Goal: Task Accomplishment & Management: Complete application form

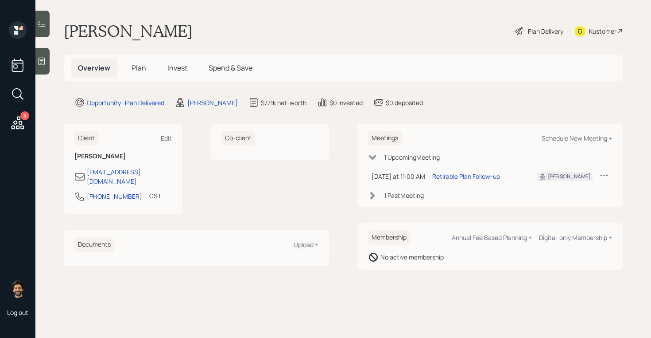
click at [148, 63] on h5 "Plan" at bounding box center [139, 67] width 29 height 19
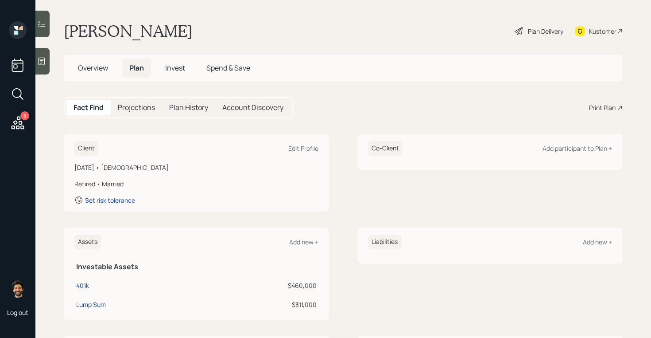
click at [181, 65] on span "Invest" at bounding box center [175, 68] width 20 height 10
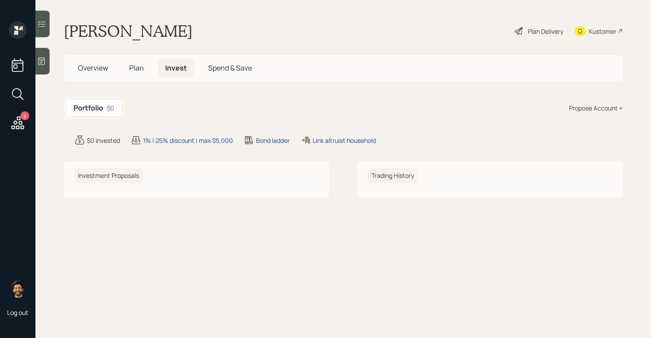
click at [140, 70] on span "Plan" at bounding box center [136, 68] width 15 height 10
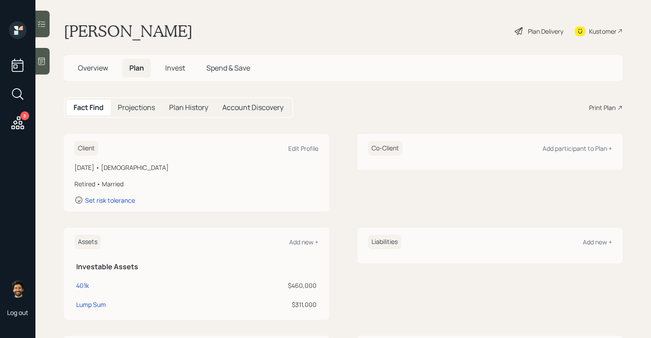
scroll to position [58, 0]
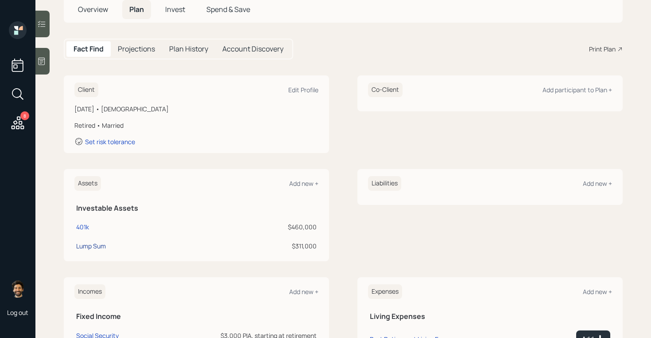
click at [99, 243] on div "Lump Sum" at bounding box center [91, 245] width 30 height 9
select select "ira"
select select "balanced"
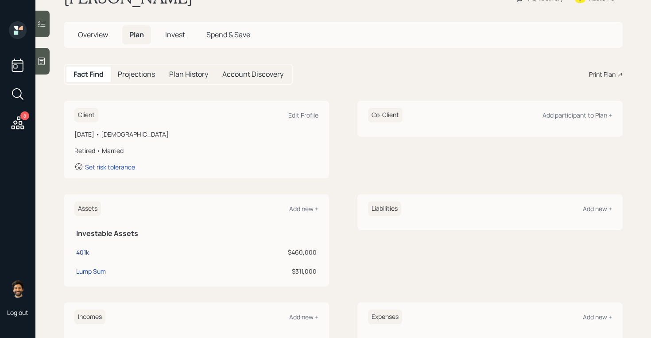
scroll to position [32, 0]
click at [117, 76] on div "Projections" at bounding box center [136, 75] width 51 height 16
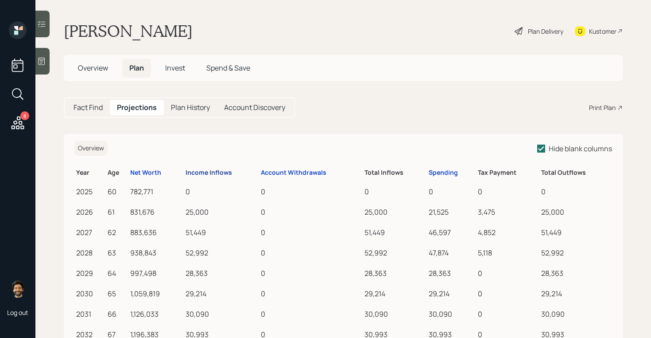
click at [199, 170] on div "Income Inflows" at bounding box center [209, 173] width 47 height 8
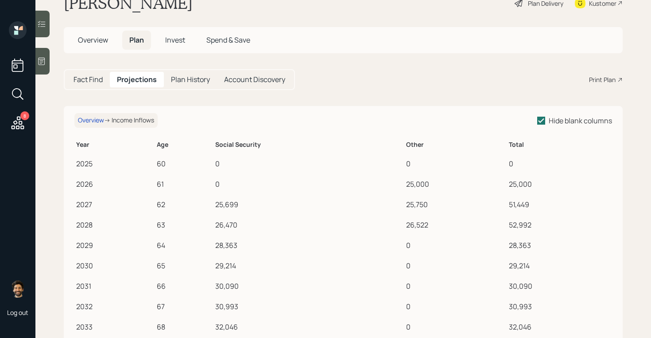
scroll to position [39, 0]
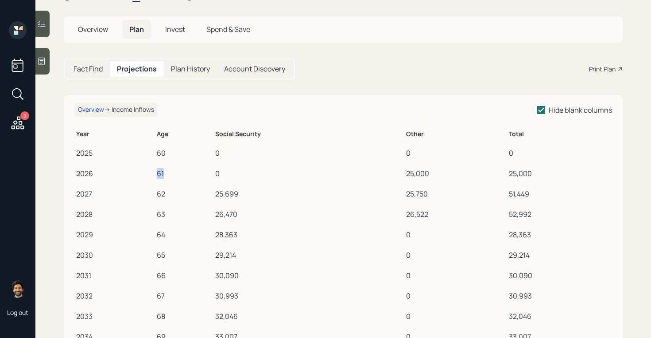
drag, startPoint x: 155, startPoint y: 175, endPoint x: 173, endPoint y: 175, distance: 18.2
click at [173, 175] on td "61" at bounding box center [184, 172] width 58 height 20
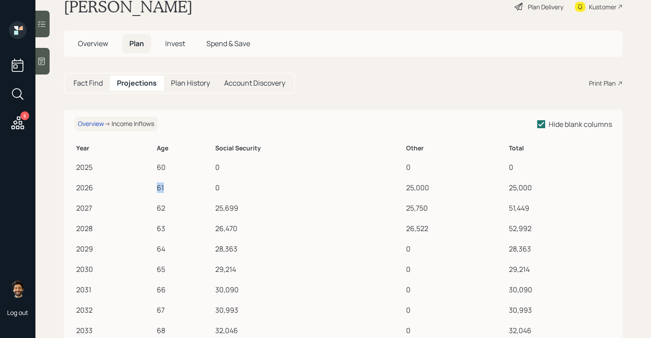
scroll to position [21, 0]
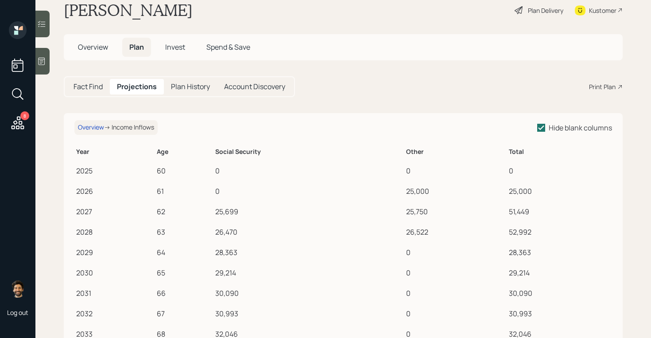
click at [93, 82] on h5 "Fact Find" at bounding box center [88, 86] width 29 height 8
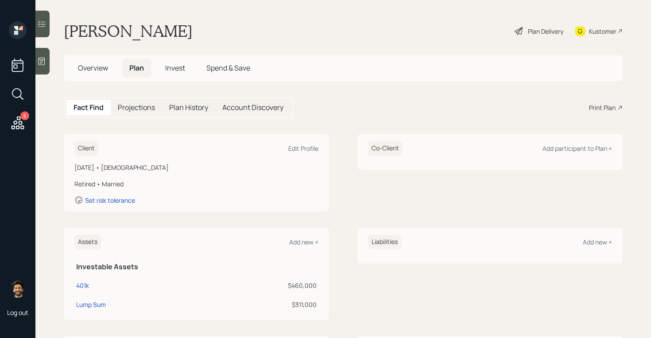
click at [534, 24] on div "Plan Delivery" at bounding box center [539, 30] width 51 height 19
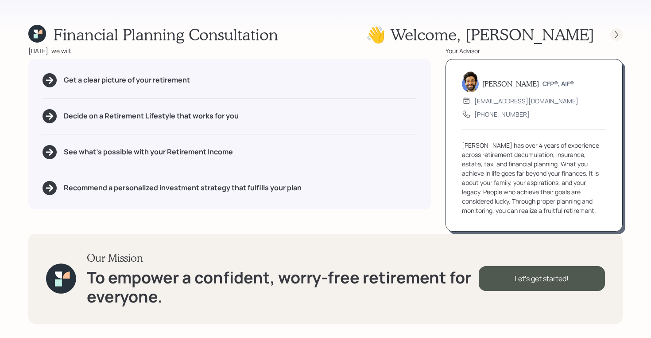
click at [618, 37] on icon at bounding box center [616, 34] width 9 height 9
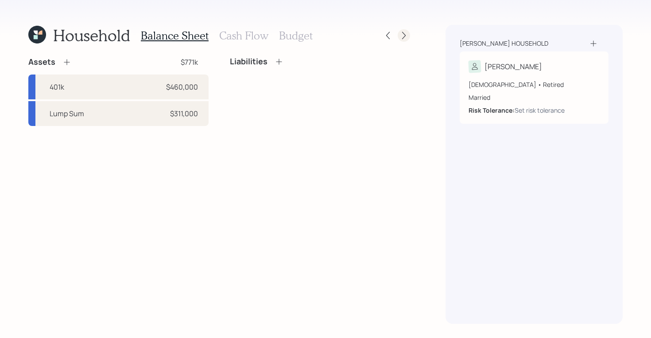
click at [401, 33] on icon at bounding box center [404, 35] width 9 height 9
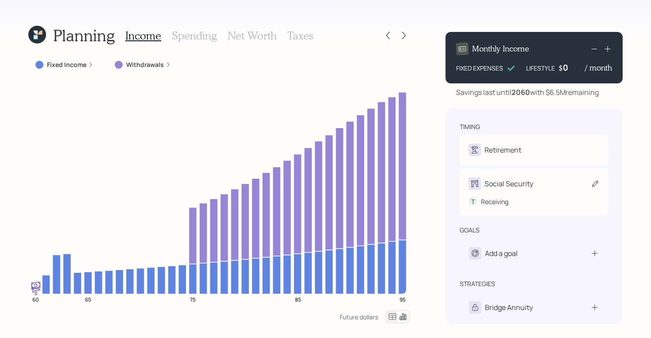
click at [520, 188] on div "Social Security" at bounding box center [509, 183] width 49 height 11
select select "2"
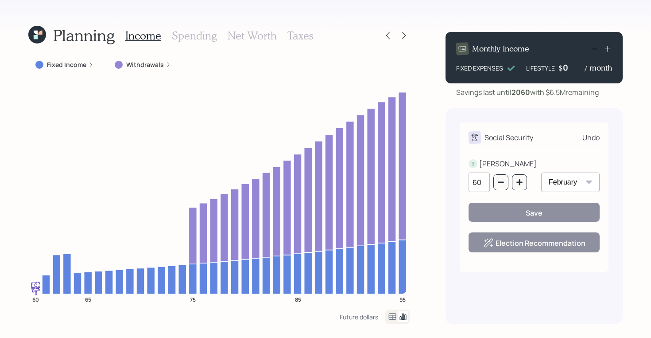
click at [483, 182] on input "60" at bounding box center [479, 181] width 21 height 19
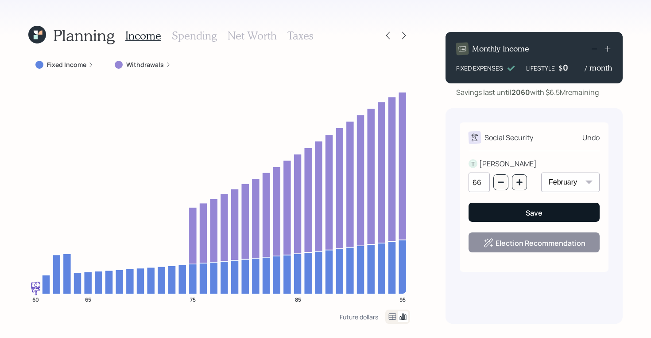
type input "66"
click at [497, 216] on button "Save" at bounding box center [534, 212] width 131 height 19
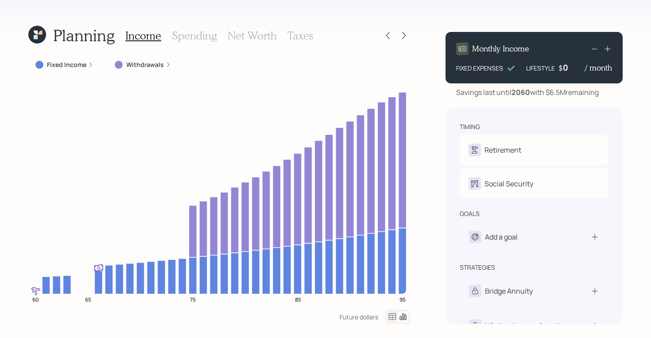
click at [389, 315] on icon at bounding box center [392, 316] width 11 height 11
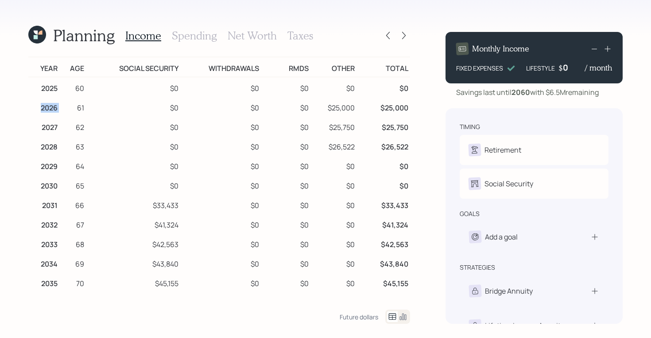
drag, startPoint x: 43, startPoint y: 109, endPoint x: 67, endPoint y: 109, distance: 24.8
click at [67, 109] on tr "2026 61 $0 $0 $0 $25,000 $25,000" at bounding box center [219, 106] width 382 height 19
drag, startPoint x: 41, startPoint y: 128, endPoint x: 62, endPoint y: 128, distance: 21.7
click at [62, 128] on tr "2027 62 $0 $0 $0 $25,750 $25,750" at bounding box center [219, 125] width 382 height 19
drag, startPoint x: 44, startPoint y: 144, endPoint x: 68, endPoint y: 144, distance: 23.5
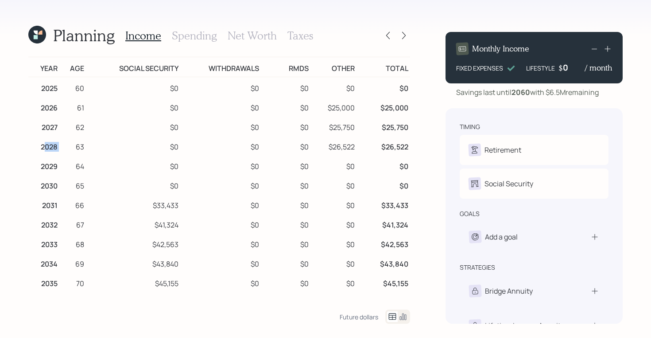
click at [68, 144] on tr "2028 63 $0 $0 $0 $26,522 $26,522" at bounding box center [219, 145] width 382 height 19
drag, startPoint x: 40, startPoint y: 168, endPoint x: 65, endPoint y: 168, distance: 24.8
click at [65, 168] on tr "2029 64 $0 $0 $0 $0 $0" at bounding box center [219, 164] width 382 height 19
drag, startPoint x: 38, startPoint y: 187, endPoint x: 71, endPoint y: 185, distance: 33.8
click at [71, 185] on tr "2030 65 $0 $0 $0 $0 $0" at bounding box center [219, 184] width 382 height 19
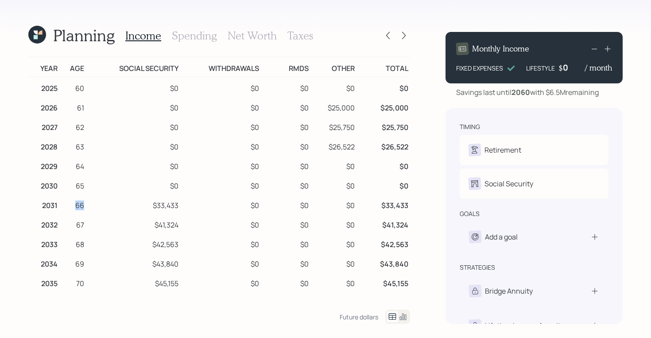
drag, startPoint x: 84, startPoint y: 207, endPoint x: 70, endPoint y: 207, distance: 13.7
click at [70, 207] on td "66" at bounding box center [72, 203] width 27 height 19
drag, startPoint x: 87, startPoint y: 223, endPoint x: 72, endPoint y: 223, distance: 15.1
click at [72, 223] on tr "2032 67 $41,324 $0 $0 $0 $41,324" at bounding box center [219, 223] width 382 height 19
drag, startPoint x: 84, startPoint y: 205, endPoint x: 72, endPoint y: 205, distance: 11.5
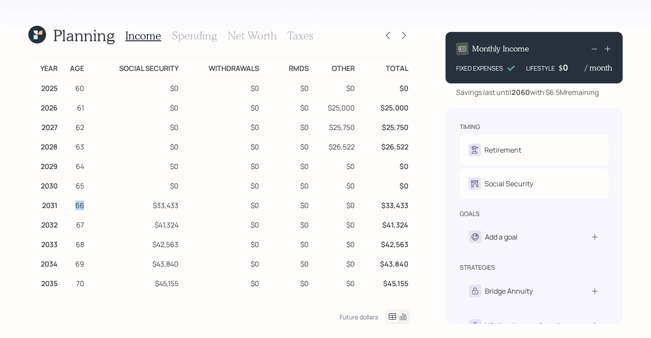
click at [72, 205] on td "66" at bounding box center [72, 203] width 27 height 19
drag, startPoint x: 84, startPoint y: 227, endPoint x: 69, endPoint y: 226, distance: 15.1
click at [69, 226] on td "67" at bounding box center [72, 223] width 27 height 19
drag, startPoint x: 85, startPoint y: 204, endPoint x: 70, endPoint y: 204, distance: 15.1
click at [70, 204] on tr "2031 66 $33,433 $0 $0 $0 $33,433" at bounding box center [219, 203] width 382 height 19
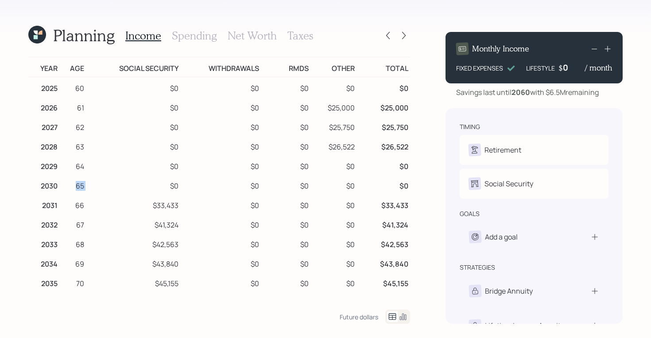
drag, startPoint x: 88, startPoint y: 186, endPoint x: 75, endPoint y: 187, distance: 13.0
click at [75, 187] on tr "2030 65 $0 $0 $0 $0 $0" at bounding box center [219, 184] width 382 height 19
click at [40, 37] on icon at bounding box center [37, 35] width 24 height 24
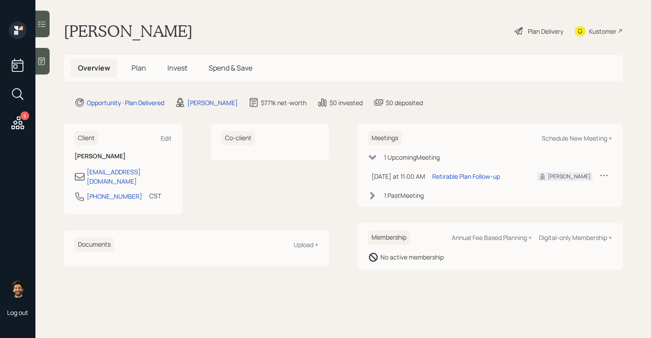
click at [542, 31] on div "Plan Delivery" at bounding box center [545, 31] width 35 height 9
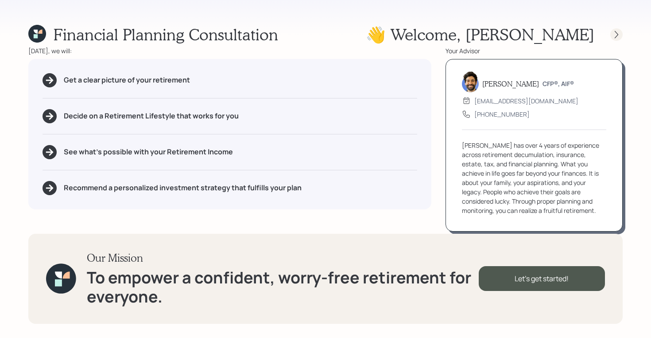
click at [616, 32] on icon at bounding box center [617, 35] width 4 height 8
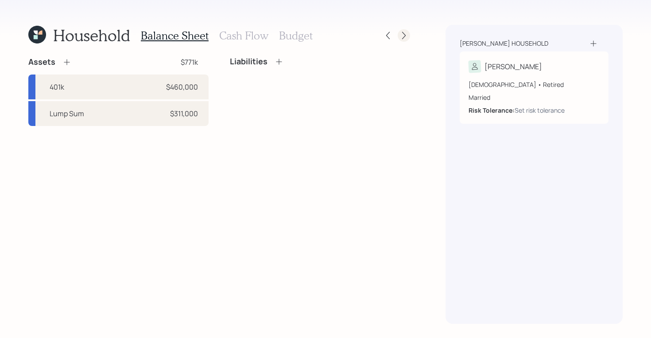
click at [406, 39] on icon at bounding box center [404, 35] width 9 height 9
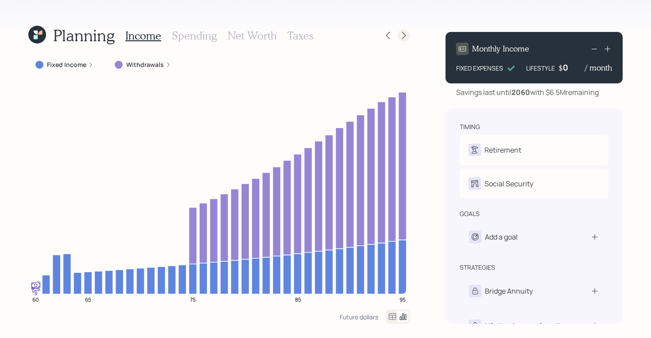
click at [406, 35] on icon at bounding box center [404, 35] width 9 height 9
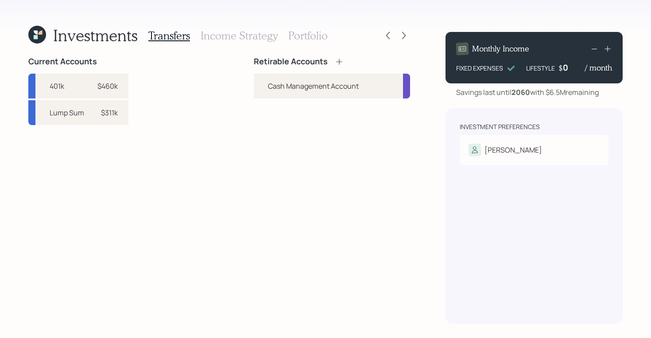
click at [308, 35] on h3 "Portfolio" at bounding box center [308, 35] width 39 height 13
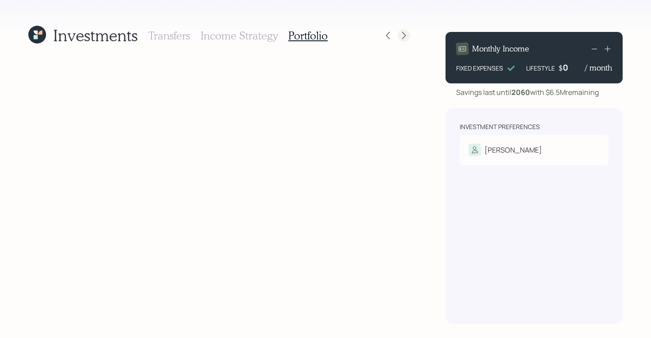
click at [404, 33] on icon at bounding box center [404, 35] width 9 height 9
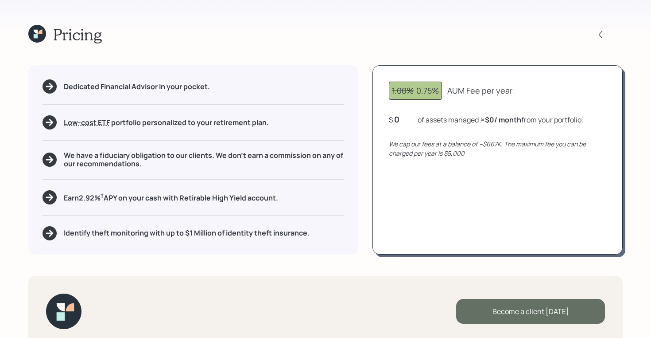
click at [461, 308] on div "Become a client today" at bounding box center [530, 311] width 149 height 25
click at [530, 306] on div "Go to Altruist" at bounding box center [530, 311] width 149 height 25
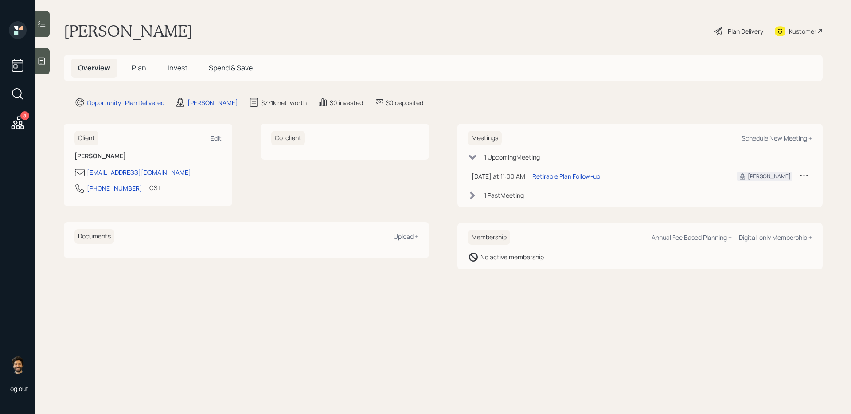
click at [152, 65] on h5 "Plan" at bounding box center [139, 67] width 29 height 19
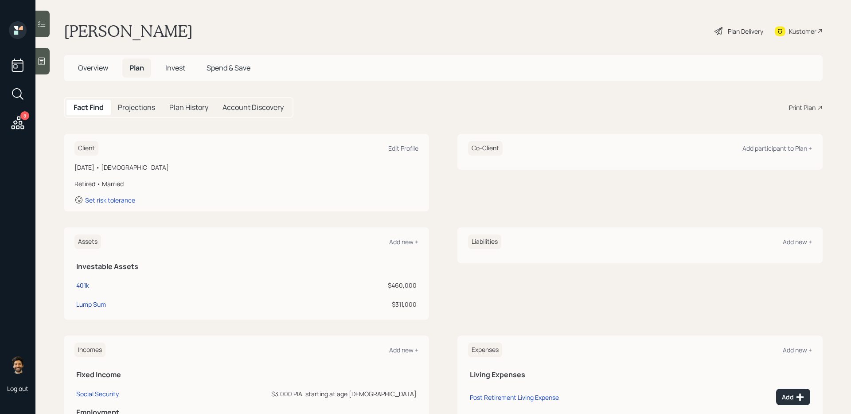
click at [90, 74] on h5 "Overview" at bounding box center [93, 67] width 44 height 19
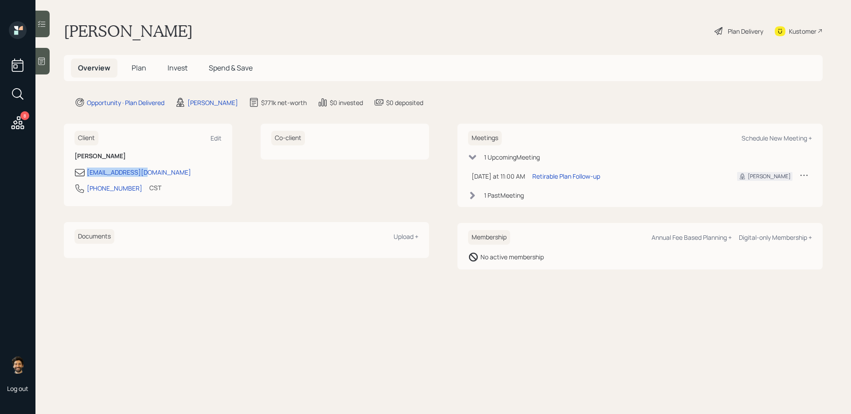
drag, startPoint x: 148, startPoint y: 175, endPoint x: 86, endPoint y: 175, distance: 61.2
click at [86, 175] on div "[EMAIL_ADDRESS][DOMAIN_NAME]" at bounding box center [147, 172] width 147 height 11
copy div "[EMAIL_ADDRESS][DOMAIN_NAME]"
drag, startPoint x: 128, startPoint y: 186, endPoint x: 82, endPoint y: 190, distance: 45.9
click at [82, 190] on div "205-233-2831 CST Currently 10:09 AM" at bounding box center [147, 191] width 147 height 16
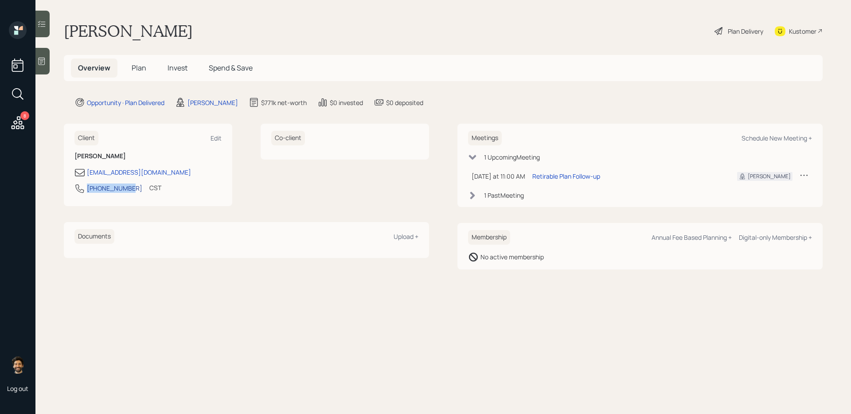
copy div "205-233-2831"
click at [138, 69] on span "Plan" at bounding box center [139, 68] width 15 height 10
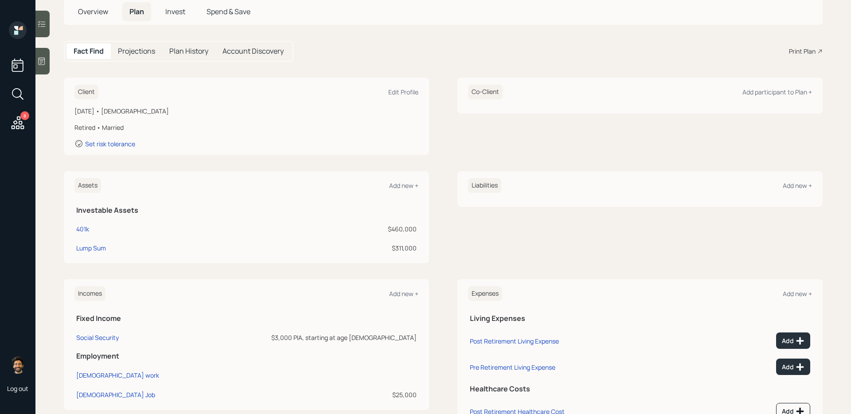
scroll to position [47, 0]
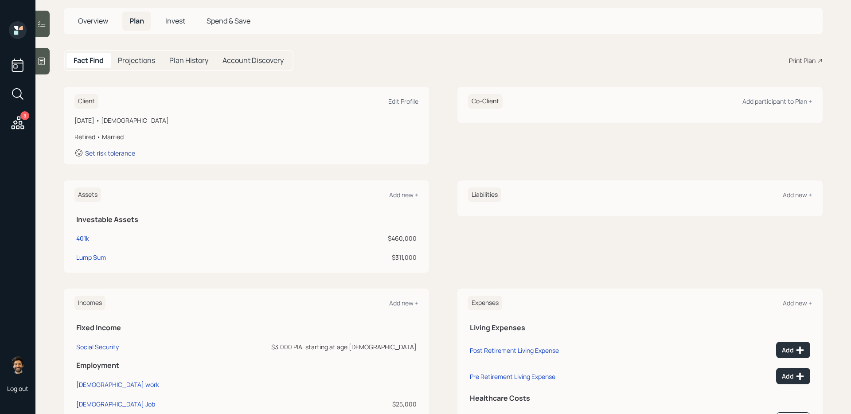
click at [115, 155] on div "Set risk tolerance" at bounding box center [110, 153] width 50 height 8
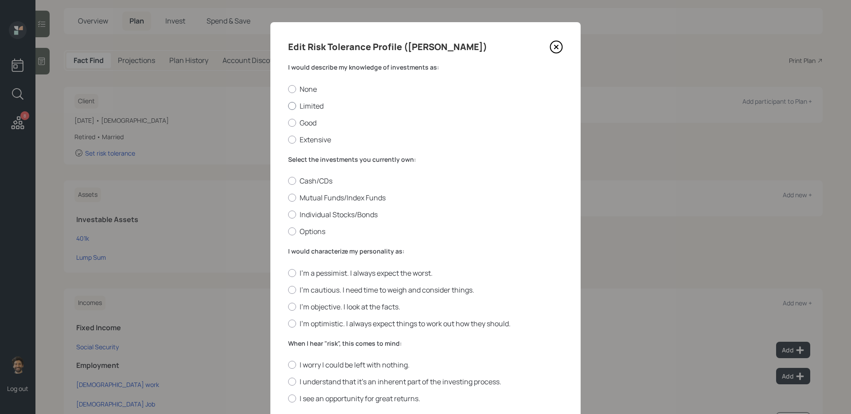
click at [293, 102] on div at bounding box center [292, 106] width 8 height 8
click at [288, 105] on input "Limited" at bounding box center [288, 105] width 0 height 0
radio input "true"
click at [294, 195] on div at bounding box center [292, 198] width 8 height 8
click at [288, 198] on input "Mutual Funds/Index Funds" at bounding box center [288, 198] width 0 height 0
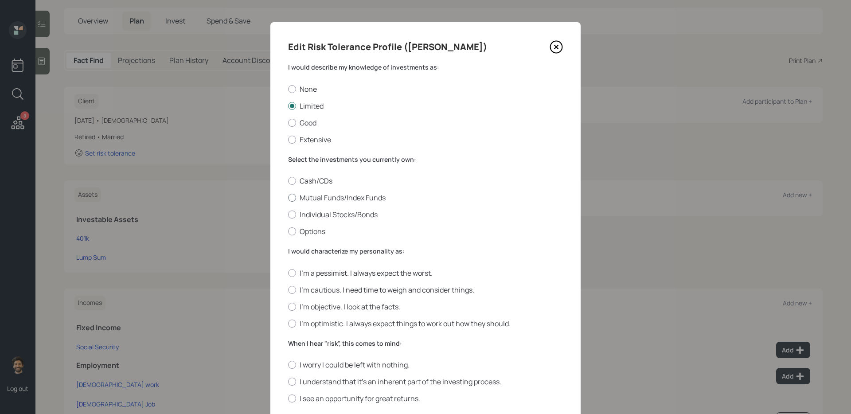
radio input "true"
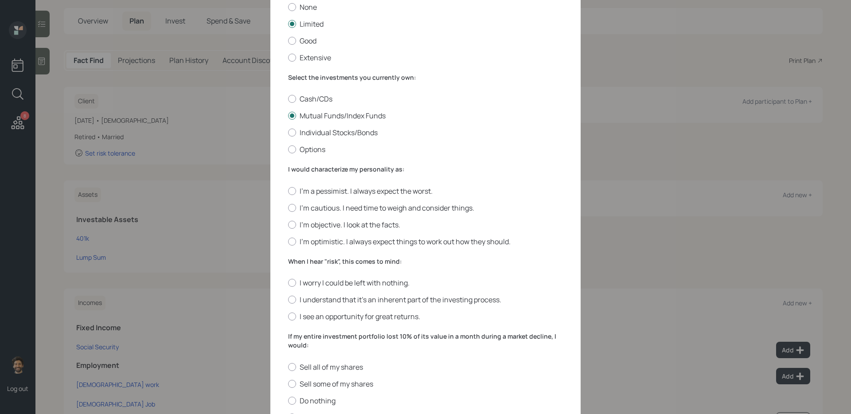
scroll to position [183, 0]
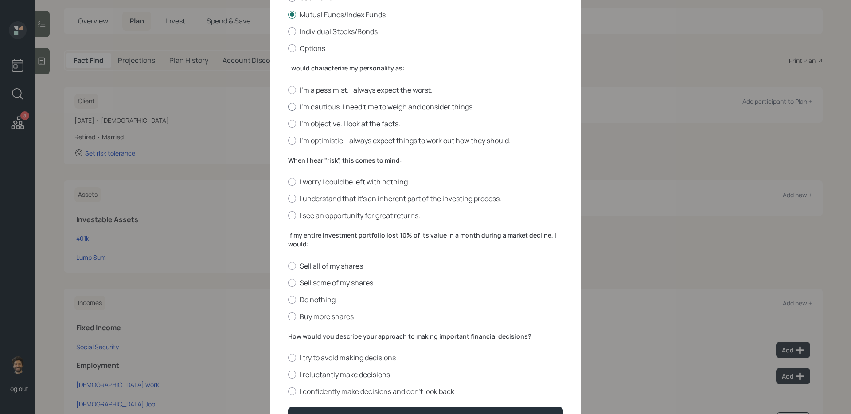
click at [294, 106] on div at bounding box center [292, 107] width 8 height 8
click at [288, 106] on input "I'm cautious. I need time to weigh and consider things." at bounding box center [288, 106] width 0 height 0
radio input "true"
click at [294, 195] on label "I understand that it’s an inherent part of the investing process." at bounding box center [425, 199] width 275 height 10
click at [288, 199] on input "I understand that it’s an inherent part of the investing process." at bounding box center [288, 199] width 0 height 0
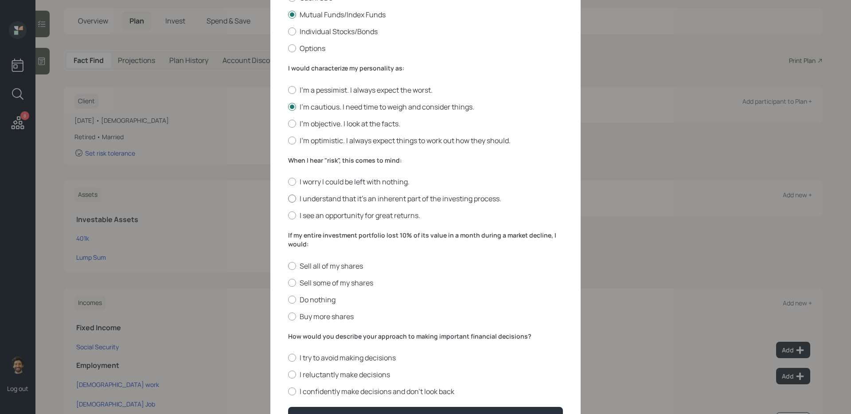
radio input "true"
click at [294, 185] on label "I worry I could be left with nothing." at bounding box center [425, 182] width 275 height 10
click at [288, 182] on input "I worry I could be left with nothing." at bounding box center [288, 182] width 0 height 0
radio input "true"
click at [295, 279] on label "Sell some of my shares" at bounding box center [425, 283] width 275 height 10
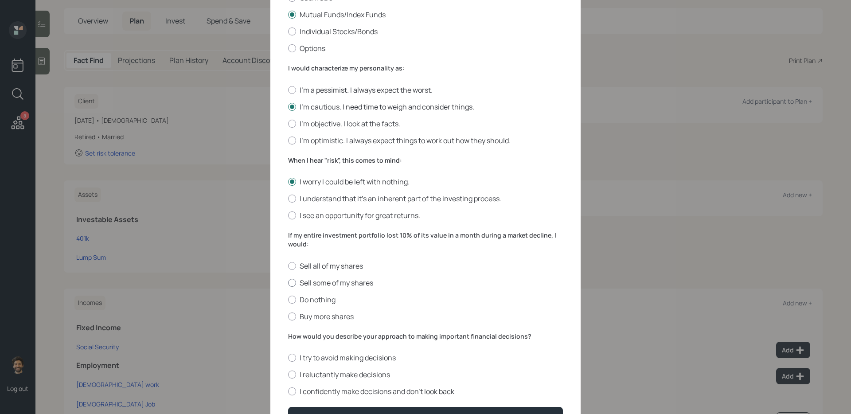
click at [288, 282] on input "Sell some of my shares" at bounding box center [288, 282] width 0 height 0
radio input "true"
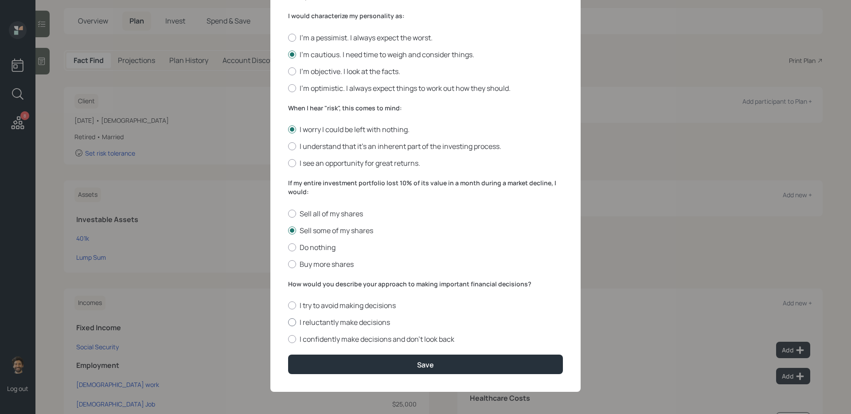
click at [295, 321] on div at bounding box center [292, 322] width 8 height 8
click at [288, 322] on input "I reluctantly make decisions" at bounding box center [288, 322] width 0 height 0
radio input "true"
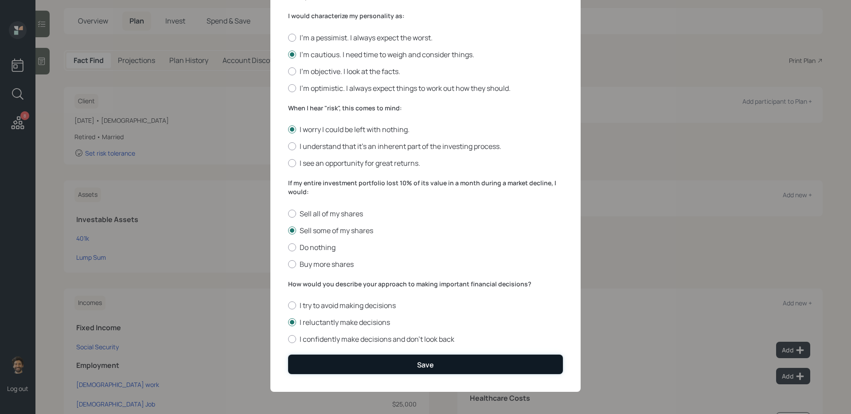
click at [316, 361] on button "Save" at bounding box center [425, 364] width 275 height 19
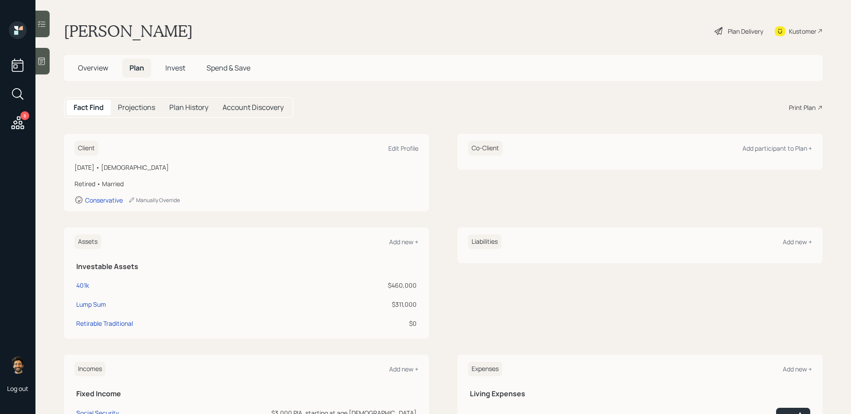
click at [182, 75] on h5 "Invest" at bounding box center [175, 67] width 34 height 19
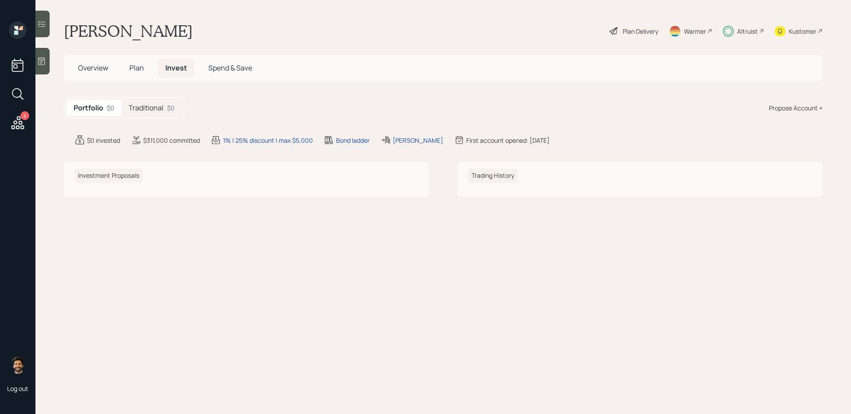
click at [161, 106] on h5 "Traditional" at bounding box center [146, 108] width 35 height 8
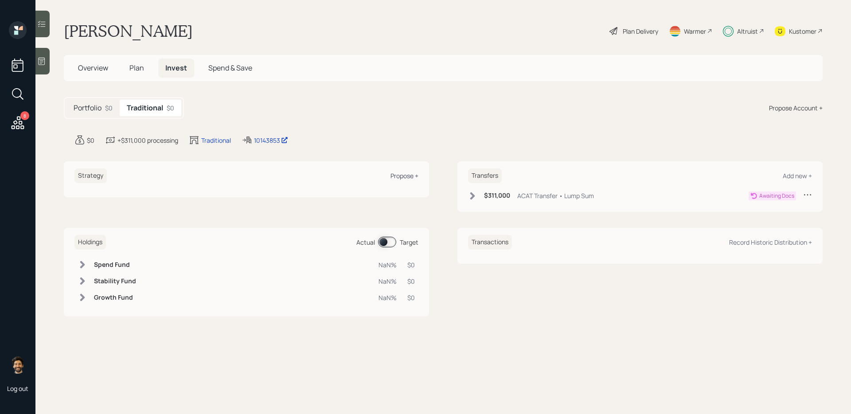
click at [402, 175] on div "Propose +" at bounding box center [404, 176] width 28 height 8
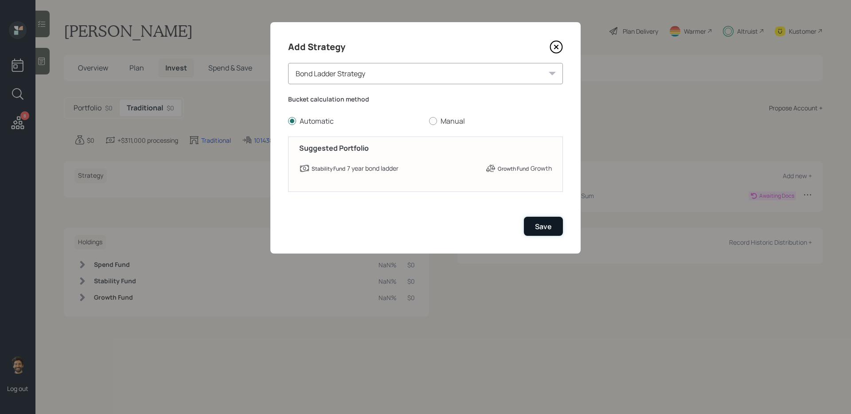
click at [540, 229] on div "Save" at bounding box center [543, 227] width 17 height 10
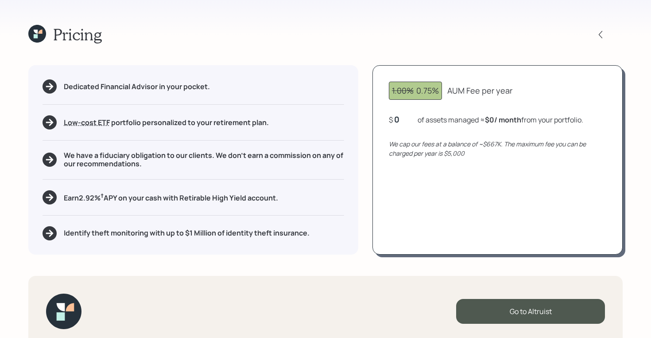
click at [37, 39] on icon at bounding box center [37, 34] width 18 height 18
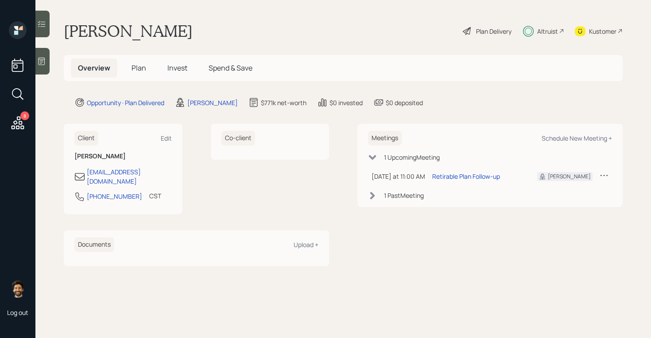
click at [172, 70] on span "Invest" at bounding box center [178, 68] width 20 height 10
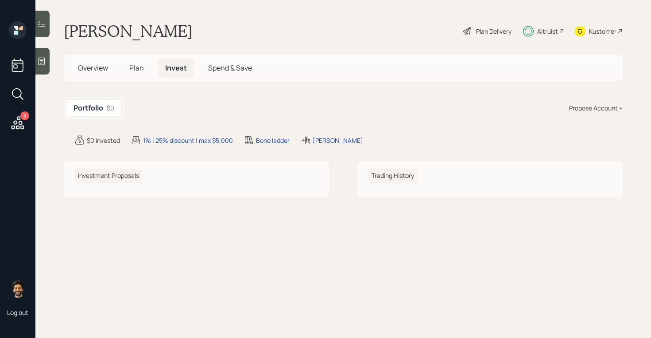
click at [564, 37] on div "Altruist" at bounding box center [543, 30] width 41 height 19
click at [90, 67] on span "Overview" at bounding box center [93, 68] width 30 height 10
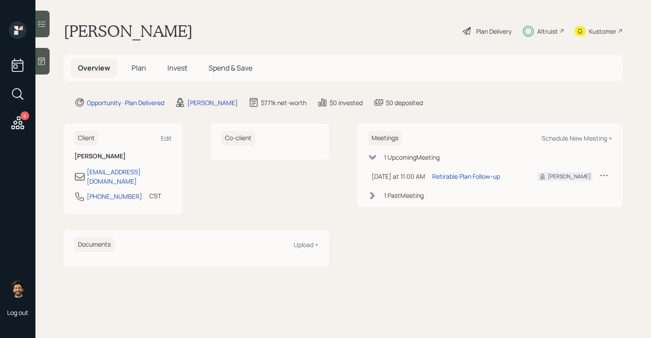
click at [137, 67] on span "Plan" at bounding box center [139, 68] width 15 height 10
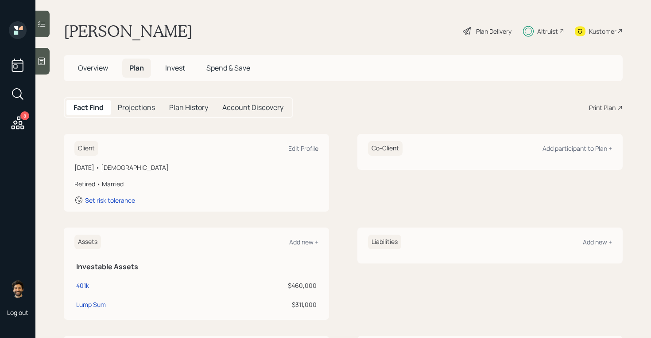
click at [89, 68] on span "Overview" at bounding box center [93, 68] width 30 height 10
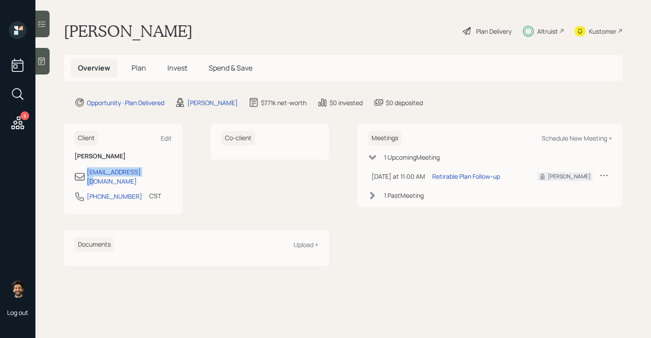
drag, startPoint x: 153, startPoint y: 173, endPoint x: 75, endPoint y: 173, distance: 78.4
click at [75, 173] on div "tonylewis@usa.com" at bounding box center [122, 176] width 97 height 19
copy div "tonylewis@usa.com"
drag, startPoint x: 112, startPoint y: 170, endPoint x: 245, endPoint y: 17, distance: 202.6
click at [0, 0] on div "8 Log out Tony Lewis Plan Delivery Altruist Kustomer Overview Plan Invest Spend…" at bounding box center [325, 169] width 651 height 338
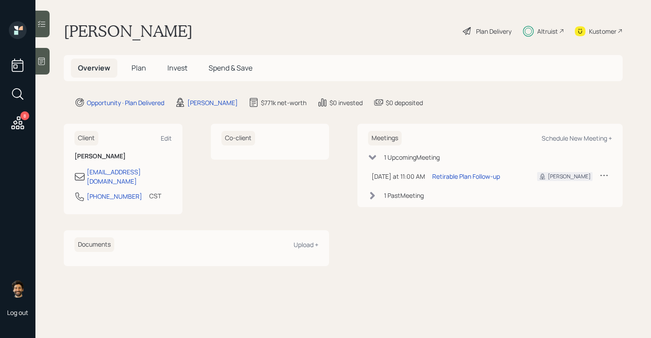
click at [182, 64] on span "Invest" at bounding box center [178, 68] width 20 height 10
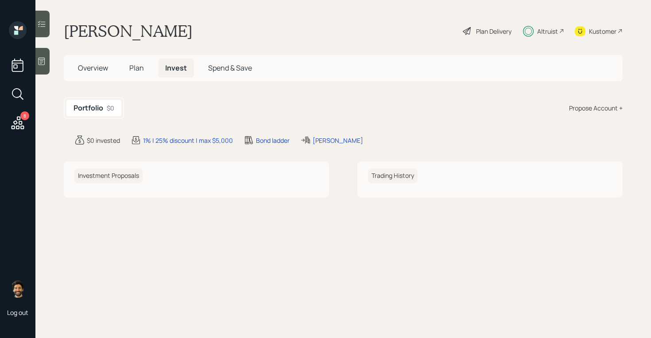
click at [581, 106] on div "Propose Account +" at bounding box center [596, 107] width 54 height 9
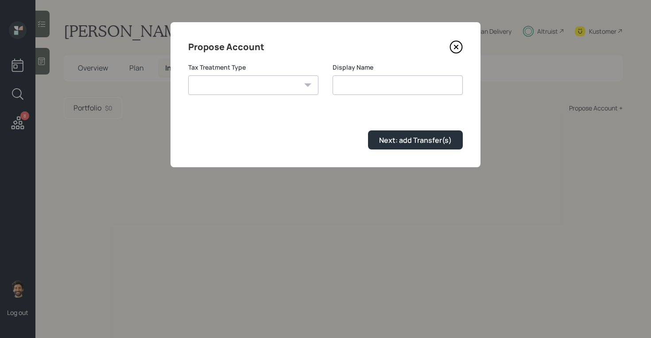
click at [283, 88] on select "Roth Taxable Traditional" at bounding box center [253, 84] width 130 height 19
select select "traditional"
click at [188, 75] on select "Roth Taxable Traditional" at bounding box center [253, 84] width 130 height 19
type input "Traditional"
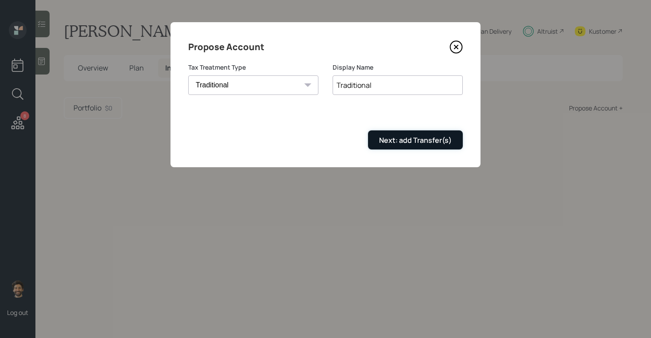
click at [397, 143] on div "Next: add Transfer(s)" at bounding box center [415, 140] width 73 height 10
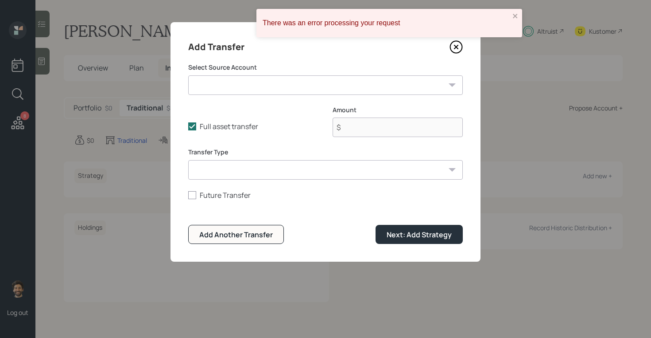
click at [263, 82] on select "401k ($460,000 | 401(k)) Lump Sum ($311,000 | IRA)" at bounding box center [325, 84] width 275 height 19
select select "c98d60bd-84ec-4317-938f-949940b2108b"
click at [188, 75] on select "401k ($460,000 | 401(k)) Lump Sum ($311,000 | IRA)" at bounding box center [325, 84] width 275 height 19
type input "$ 311,000"
click at [240, 175] on select "ACAT Transfer Non ACAT Transfer Capitalize Rollover Rollover Deposit" at bounding box center [325, 169] width 275 height 19
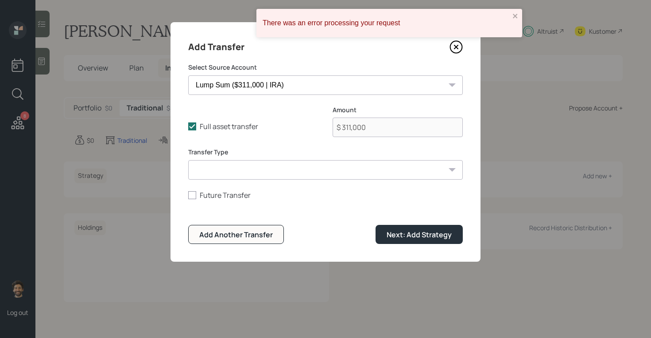
select select "acat_transfer"
click at [188, 160] on select "ACAT Transfer Non ACAT Transfer Capitalize Rollover Rollover Deposit" at bounding box center [325, 169] width 275 height 19
click at [410, 237] on div "Next: Add Strategy" at bounding box center [419, 235] width 65 height 10
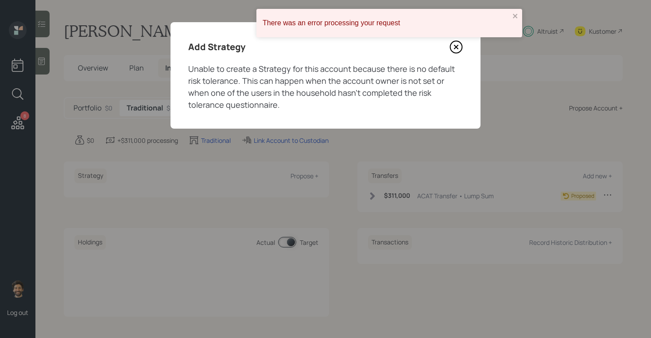
click at [455, 49] on icon at bounding box center [456, 46] width 13 height 13
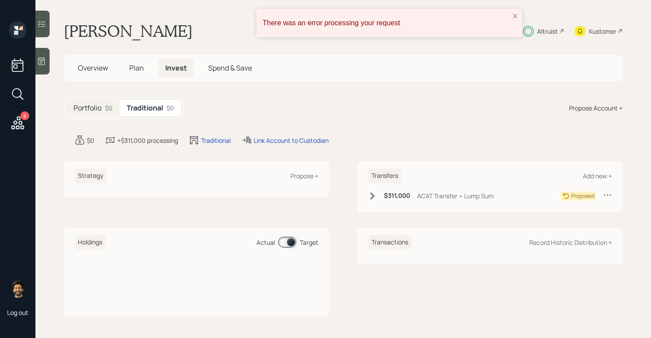
click at [374, 199] on icon at bounding box center [372, 195] width 9 height 9
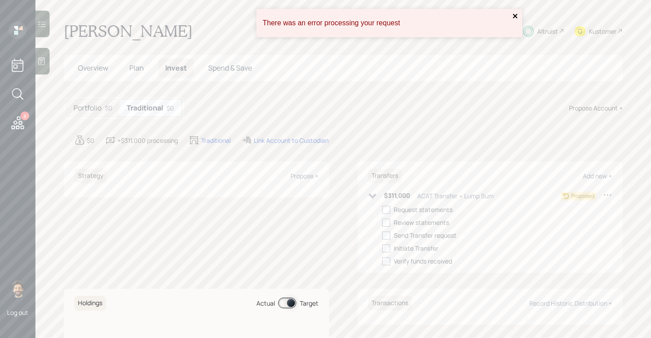
click at [518, 14] on icon "close" at bounding box center [516, 15] width 6 height 7
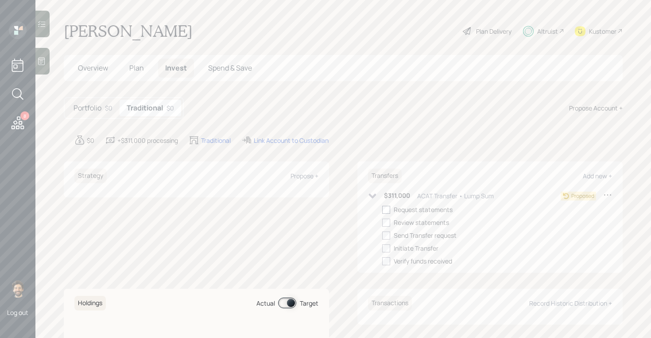
click at [386, 210] on div at bounding box center [386, 210] width 8 height 8
click at [382, 210] on input "checkbox" at bounding box center [382, 209] width 0 height 0
checkbox input "true"
click at [307, 174] on div "Propose +" at bounding box center [305, 176] width 28 height 8
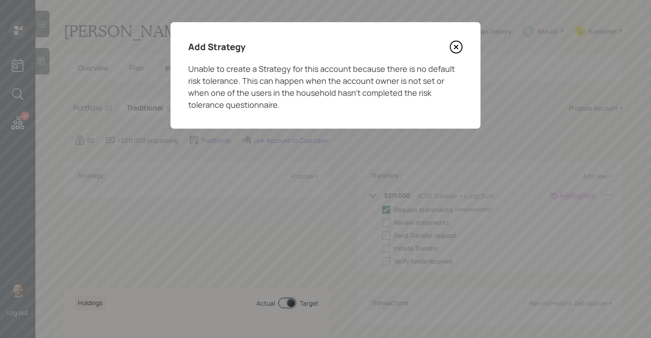
click at [457, 48] on icon at bounding box center [456, 46] width 13 height 13
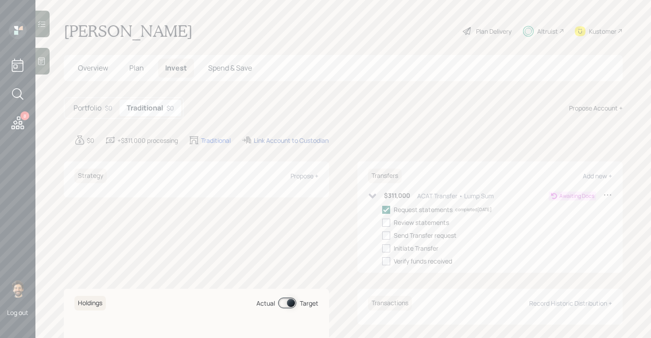
click at [291, 136] on div "Link Account to Custodian" at bounding box center [291, 140] width 75 height 9
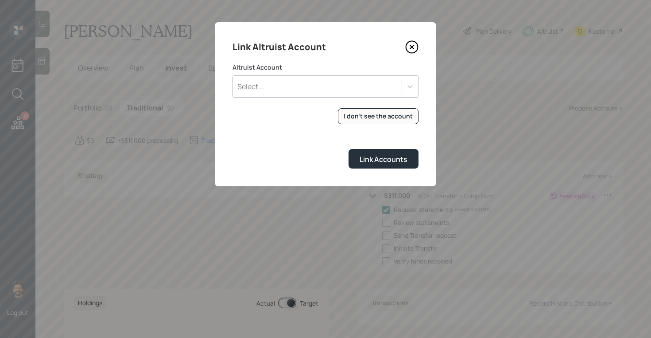
click at [307, 89] on div "Select..." at bounding box center [317, 86] width 169 height 15
click at [302, 63] on label "Altruist Account" at bounding box center [326, 67] width 186 height 9
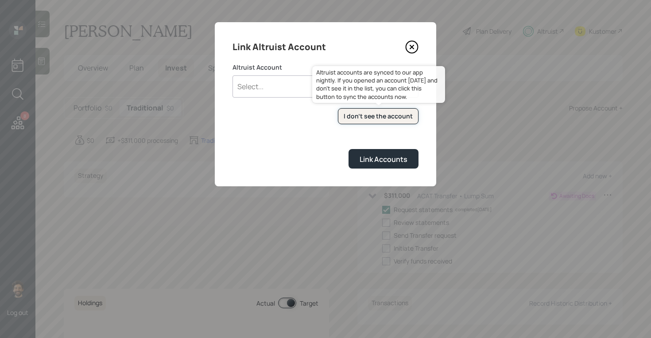
click at [367, 119] on div "I don't see the account" at bounding box center [378, 116] width 69 height 9
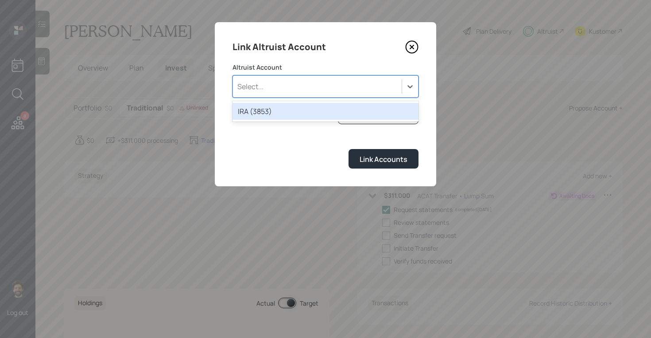
click at [277, 89] on div "Select..." at bounding box center [317, 86] width 169 height 15
click at [276, 113] on div "IRA (3853)" at bounding box center [326, 111] width 186 height 17
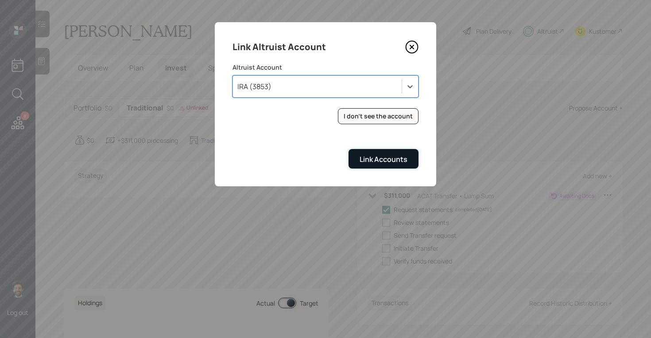
click at [376, 155] on div "Link Accounts" at bounding box center [384, 159] width 48 height 10
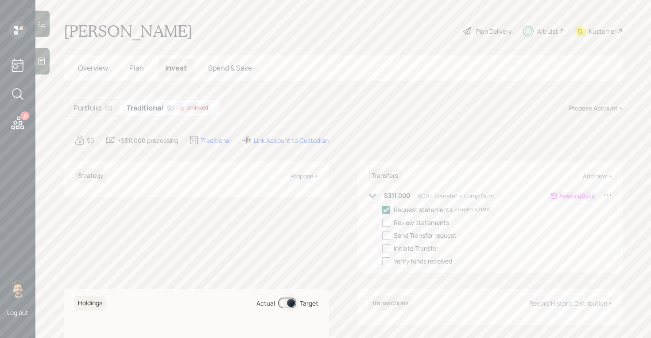
click at [95, 107] on h5 "Portfolio" at bounding box center [88, 108] width 28 height 8
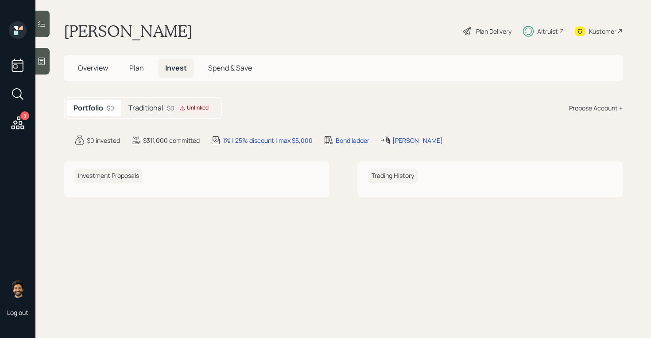
click at [164, 113] on div "Traditional $0 Unlinked" at bounding box center [170, 108] width 98 height 16
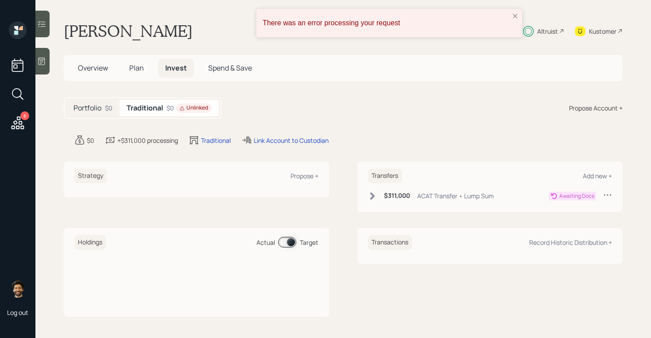
click at [141, 68] on span "Plan" at bounding box center [136, 68] width 15 height 10
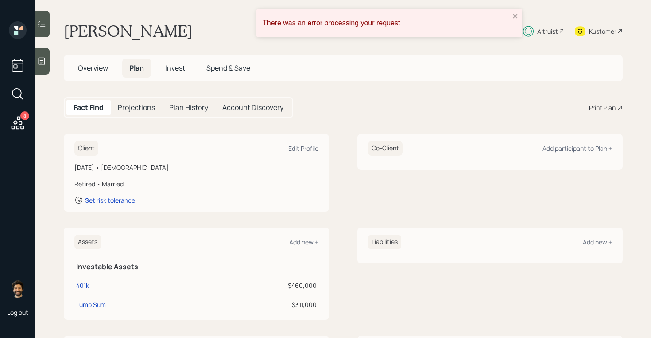
click at [99, 68] on span "Overview" at bounding box center [93, 68] width 30 height 10
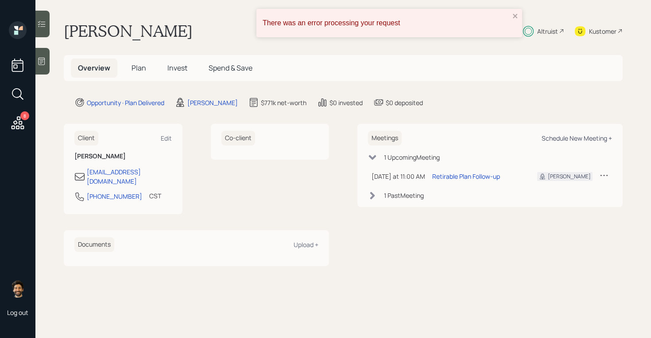
click at [581, 138] on div "Schedule New Meeting +" at bounding box center [577, 138] width 70 height 8
select select "f14b762f-c7c2-4b89-9227-8fa891345eea"
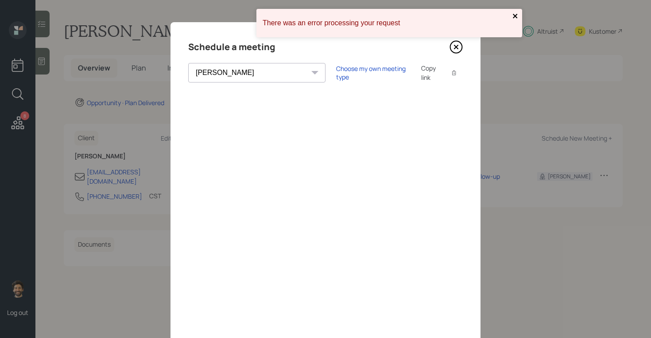
click at [518, 16] on icon "close" at bounding box center [516, 15] width 6 height 7
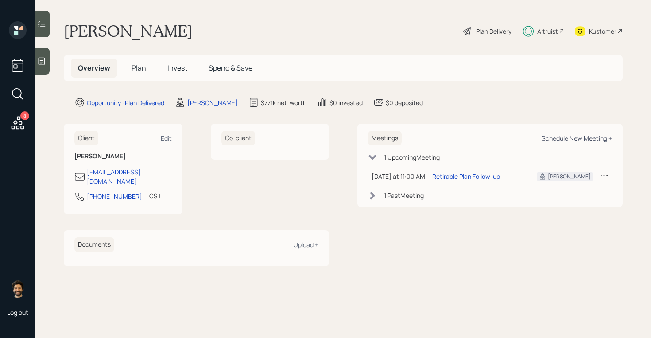
click at [570, 141] on div "Schedule New Meeting +" at bounding box center [577, 138] width 70 height 8
select select "f14b762f-c7c2-4b89-9227-8fa891345eea"
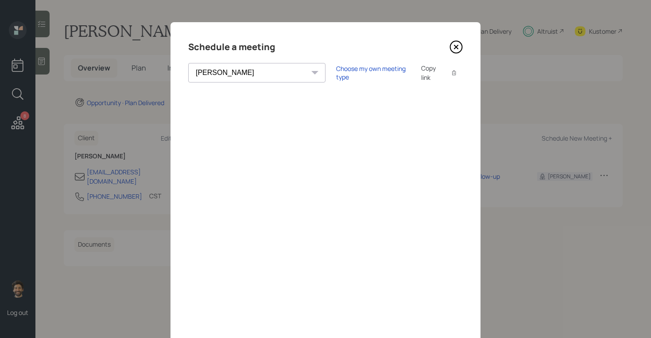
scroll to position [5, 0]
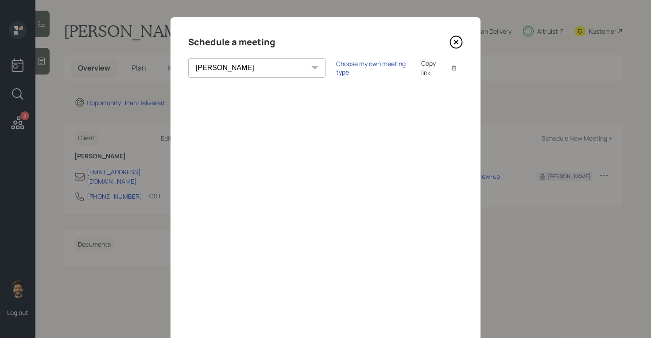
click at [336, 66] on div "Choose my own meeting type" at bounding box center [373, 67] width 74 height 17
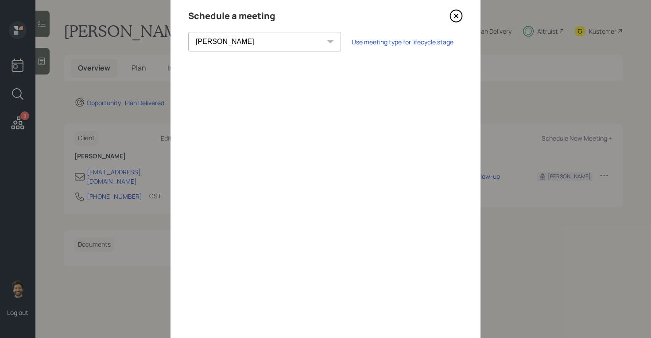
scroll to position [29, 0]
click at [455, 20] on icon at bounding box center [457, 18] width 4 height 4
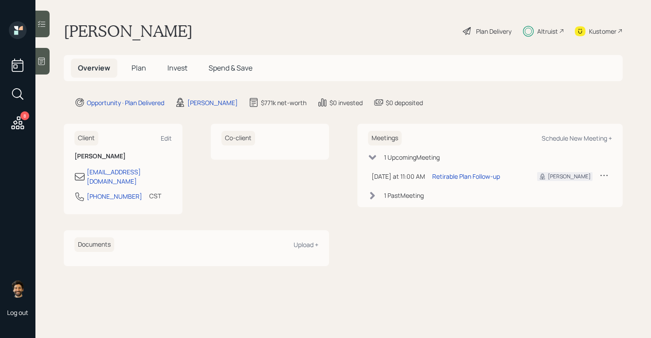
click at [182, 64] on span "Invest" at bounding box center [178, 68] width 20 height 10
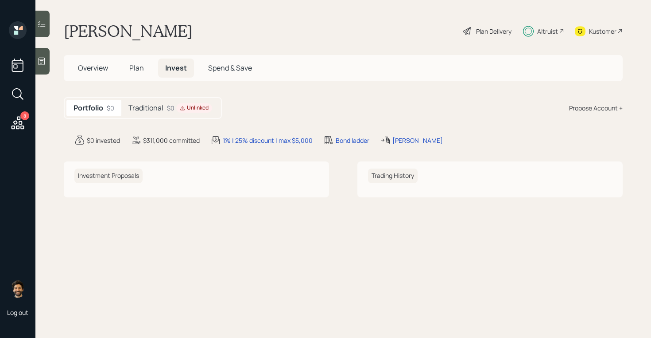
click at [173, 109] on div "$0 Unlinked" at bounding box center [189, 107] width 45 height 9
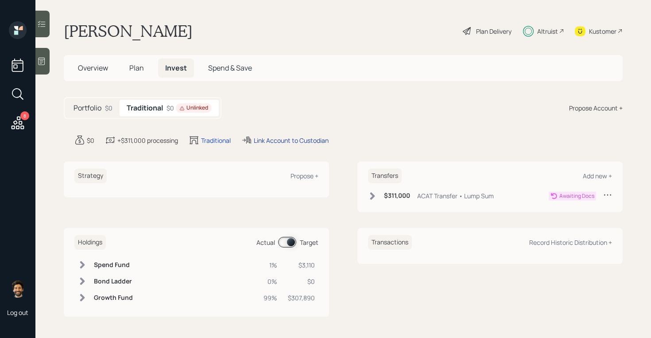
click at [278, 140] on div "Link Account to Custodian" at bounding box center [291, 140] width 75 height 9
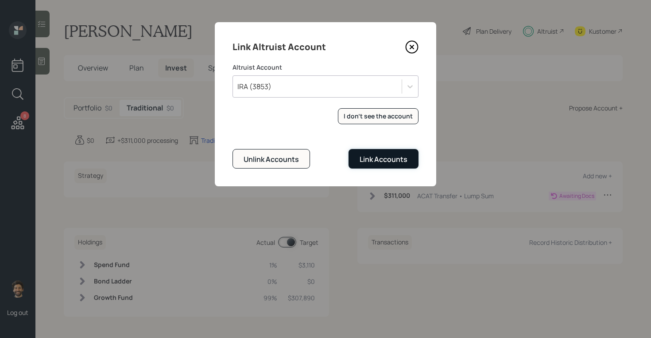
click at [378, 156] on div "Link Accounts" at bounding box center [384, 159] width 48 height 10
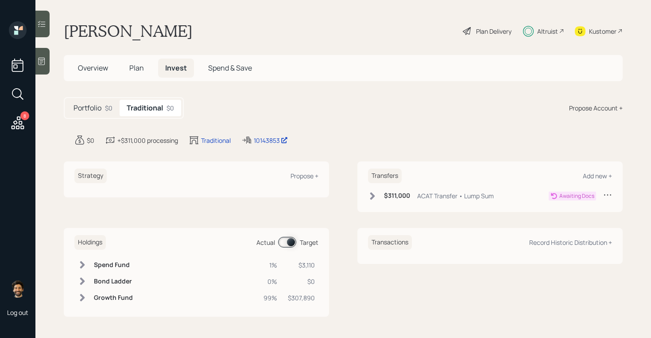
click at [374, 192] on icon at bounding box center [372, 195] width 9 height 9
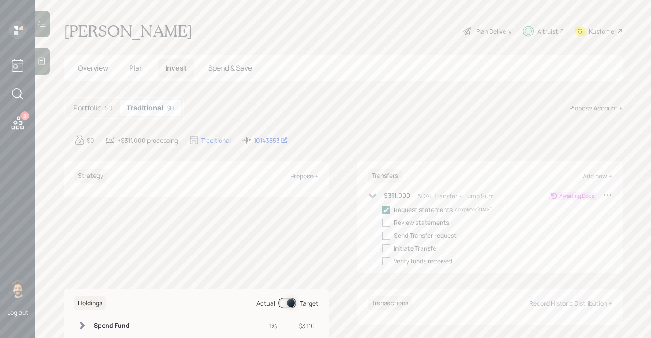
click at [297, 172] on div "Propose +" at bounding box center [305, 176] width 28 height 8
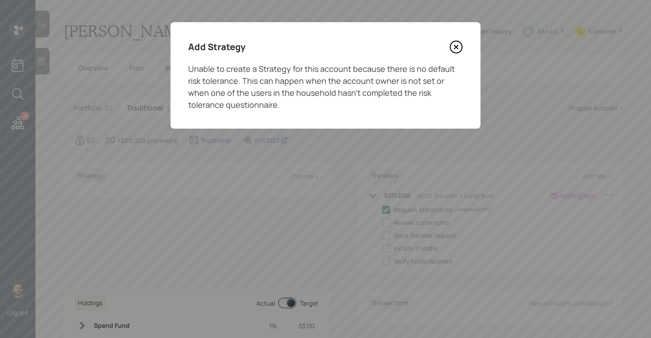
click at [457, 48] on icon at bounding box center [457, 47] width 4 height 4
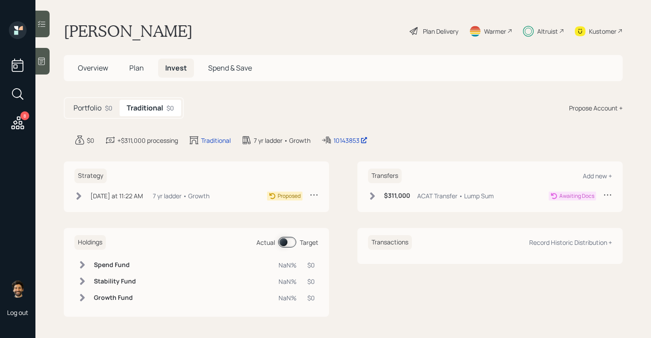
click at [153, 191] on div "7 yr ladder • Growth" at bounding box center [181, 195] width 57 height 9
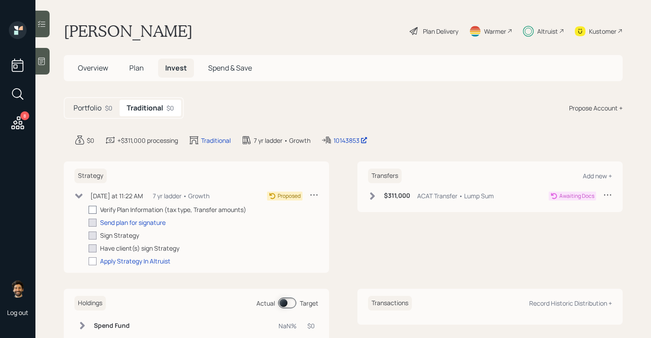
click at [94, 209] on div at bounding box center [93, 210] width 8 height 8
click at [89, 209] on input "checkbox" at bounding box center [88, 209] width 0 height 0
checkbox input "true"
